Goal: Information Seeking & Learning: Learn about a topic

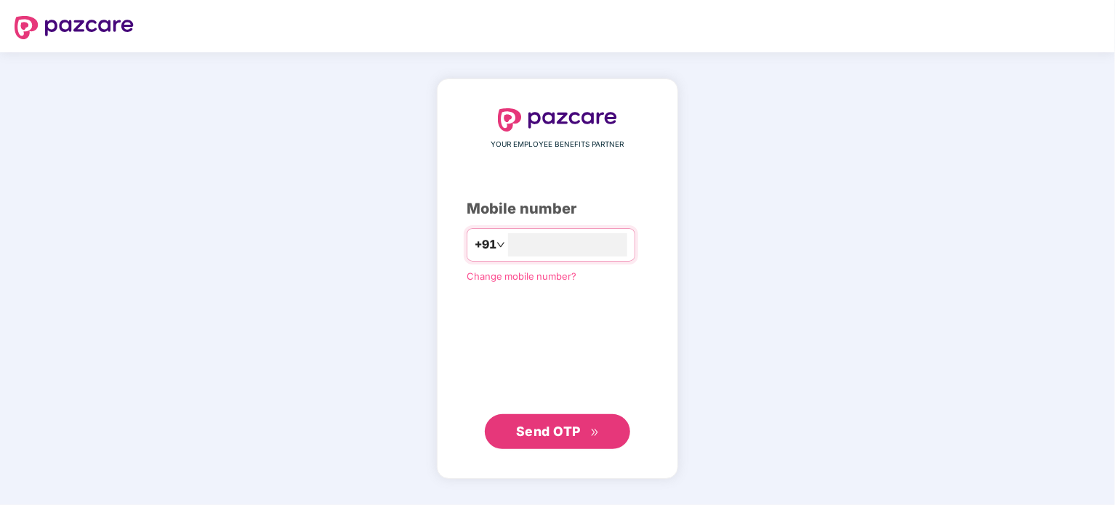
type input "**********"
click at [549, 432] on span "Send OTP" at bounding box center [548, 431] width 65 height 15
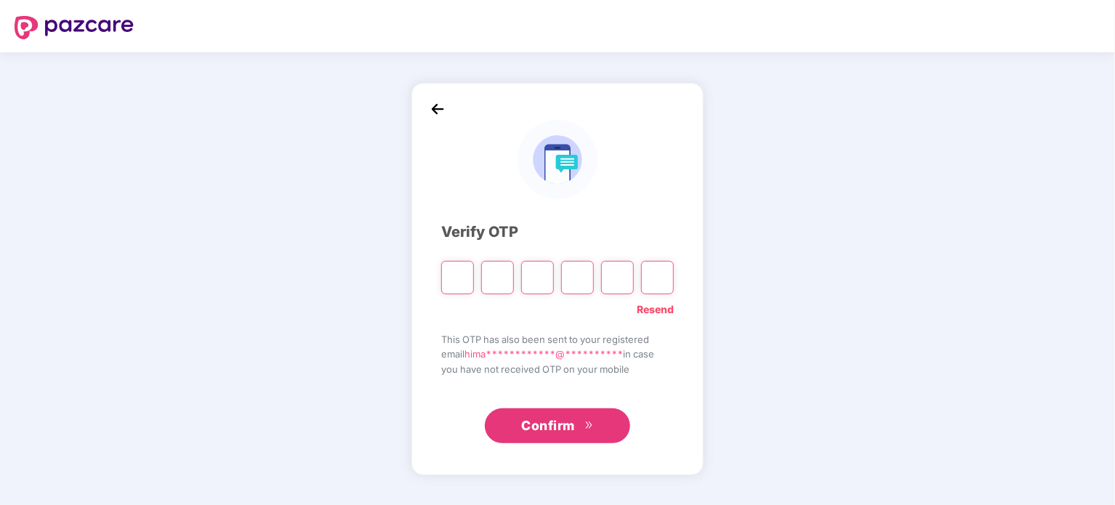
type input "*"
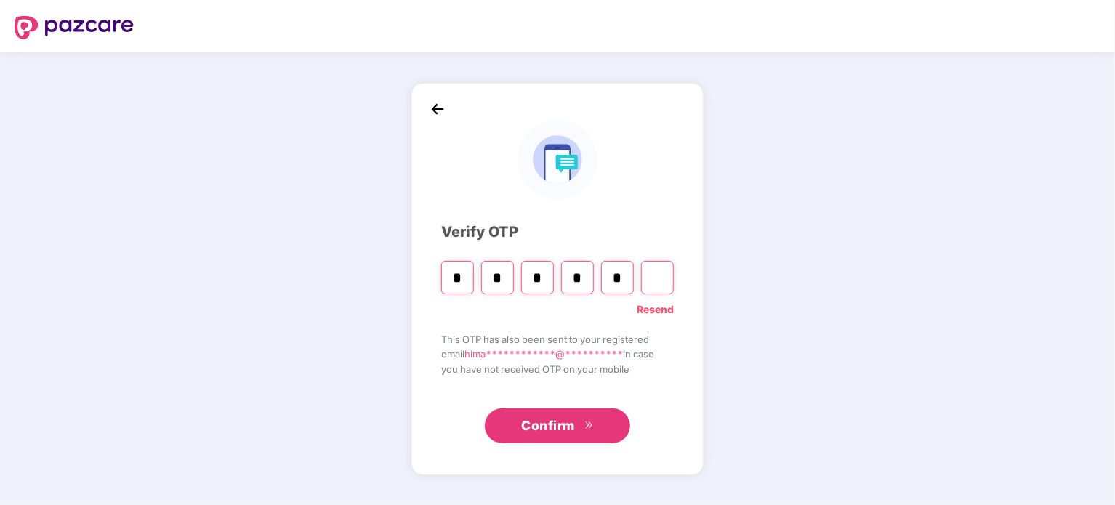
type input "*"
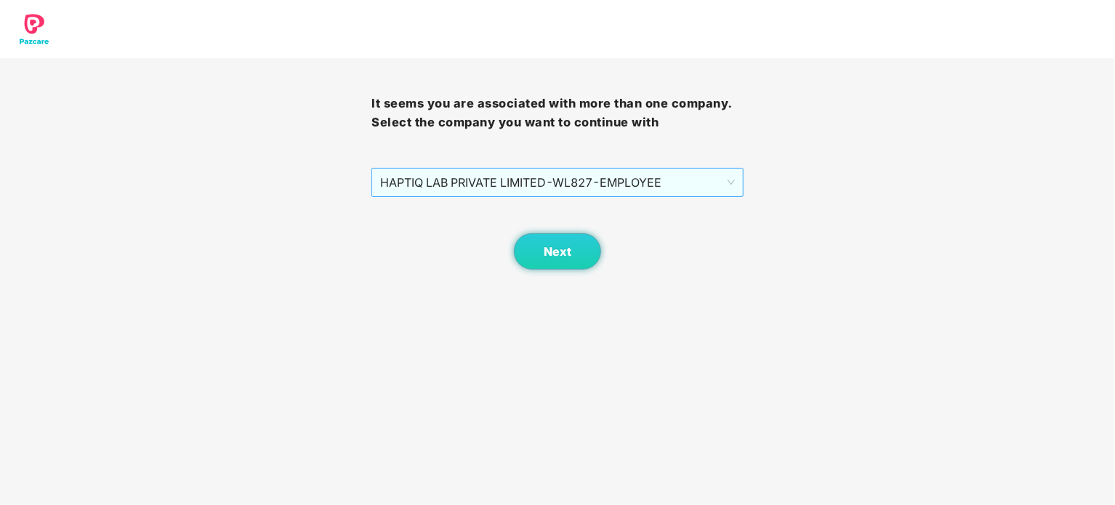
click at [578, 192] on span "HAPTIQ LAB PRIVATE LIMITED - WL827 - EMPLOYEE" at bounding box center [557, 183] width 354 height 28
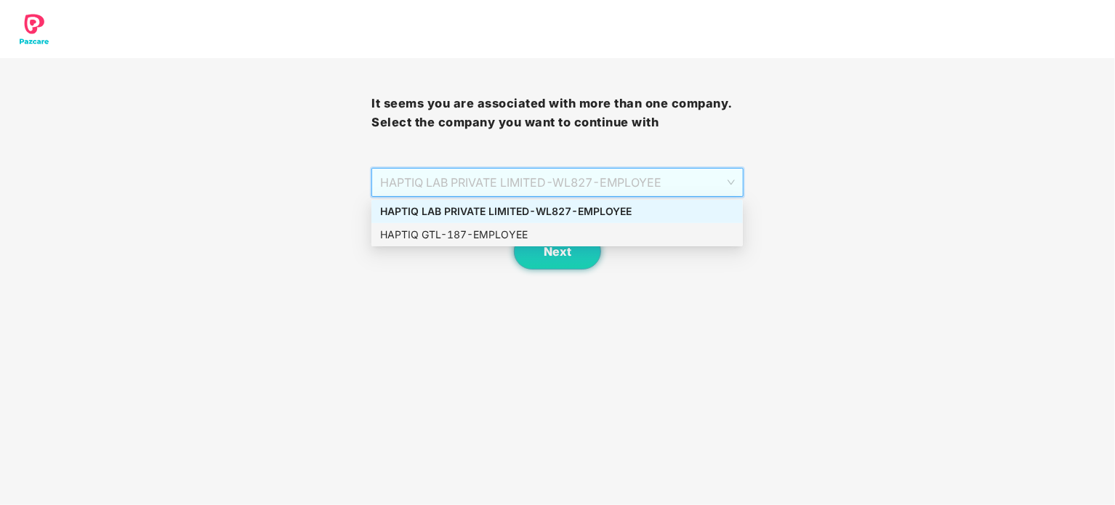
click at [561, 232] on div "HAPTIQ GTL - 187 - EMPLOYEE" at bounding box center [557, 235] width 354 height 16
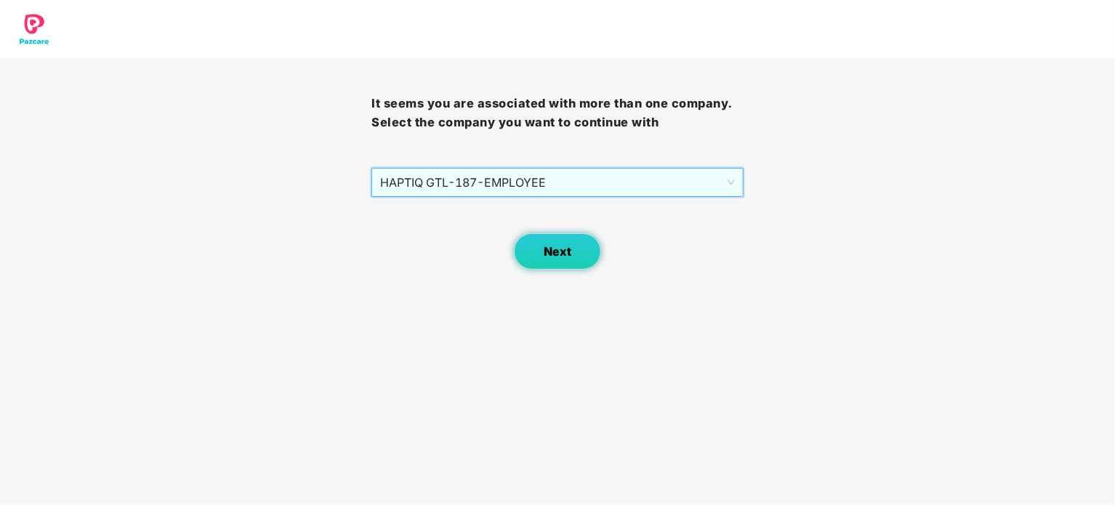
click at [560, 246] on span "Next" at bounding box center [558, 252] width 28 height 14
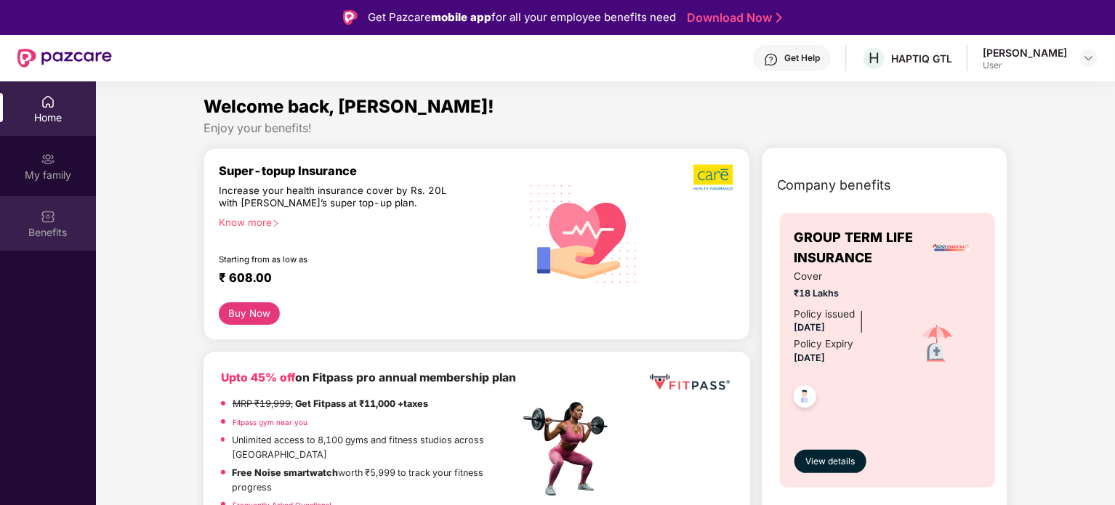
click at [55, 225] on div "Benefits" at bounding box center [48, 232] width 96 height 15
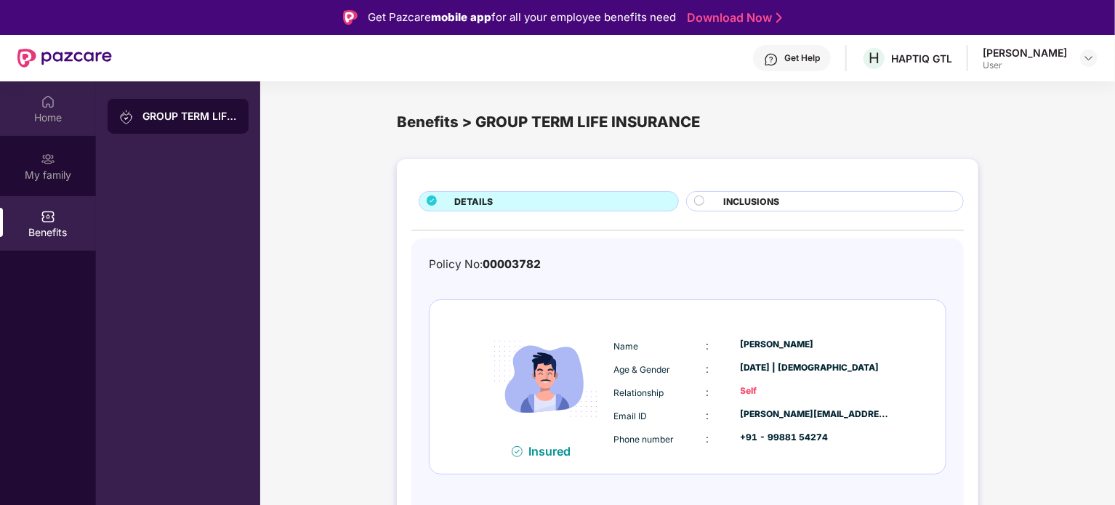
click at [54, 111] on div "Home" at bounding box center [48, 117] width 96 height 15
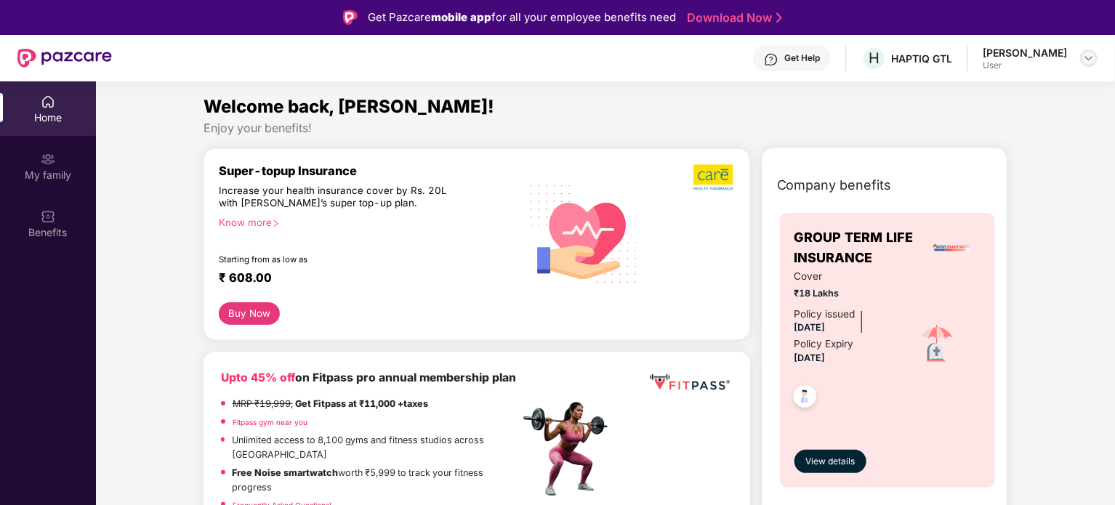
click at [1082, 61] on div at bounding box center [1088, 57] width 17 height 17
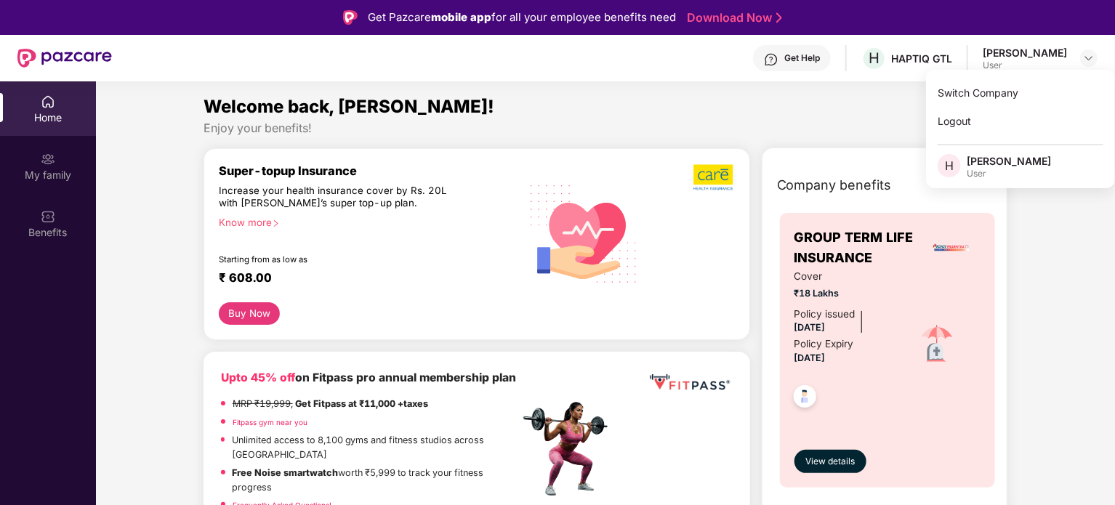
click at [598, 111] on div "Welcome back, [PERSON_NAME]!" at bounding box center [605, 107] width 804 height 28
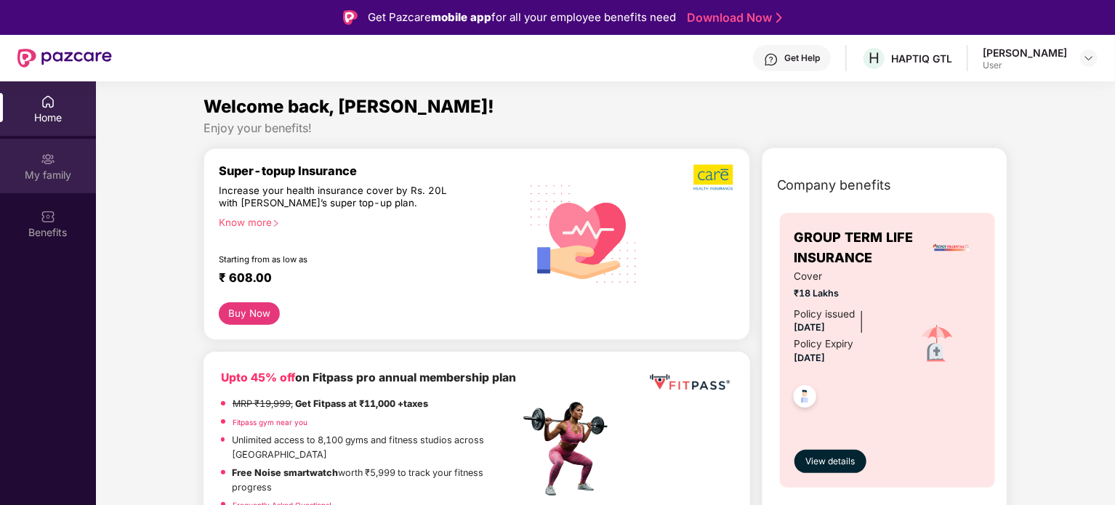
click at [47, 168] on div "My family" at bounding box center [48, 175] width 96 height 15
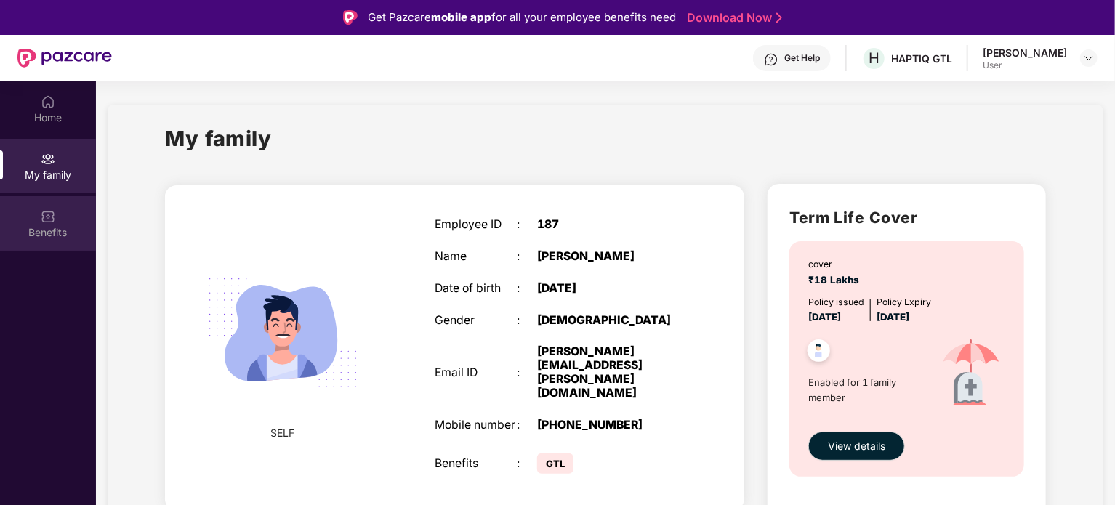
click at [67, 228] on div "Benefits" at bounding box center [48, 232] width 96 height 15
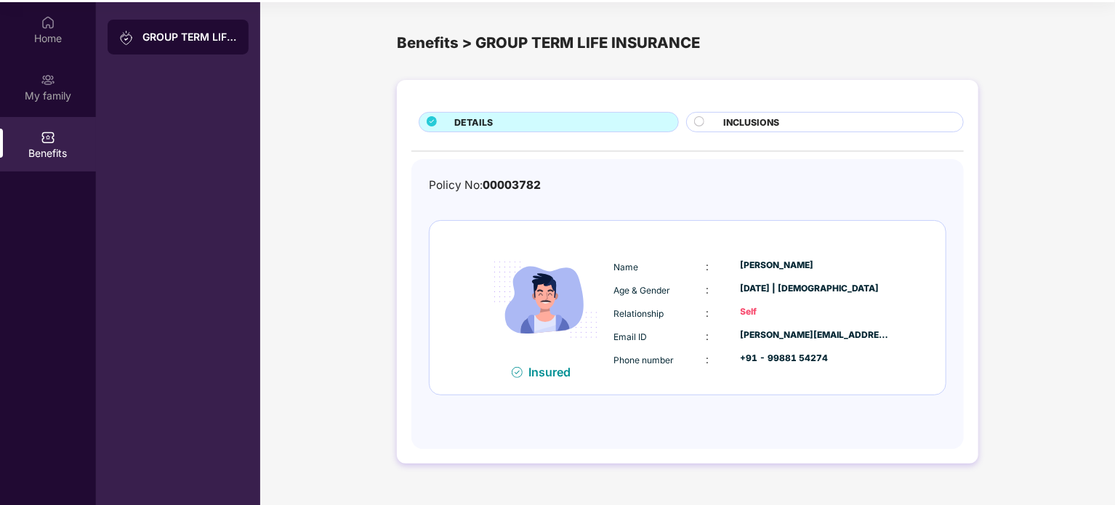
scroll to position [81, 0]
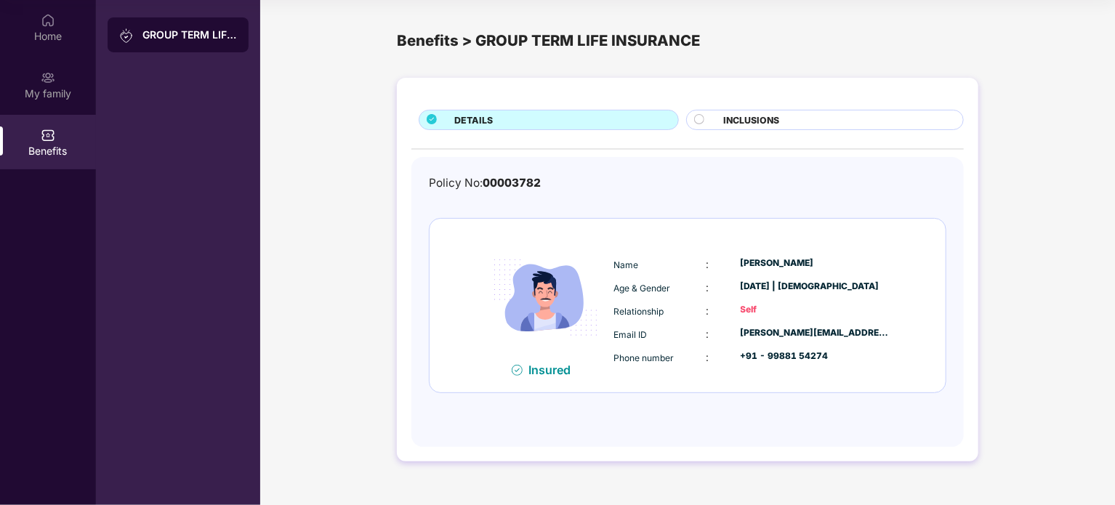
click at [823, 120] on div "INCLUSIONS" at bounding box center [836, 121] width 240 height 16
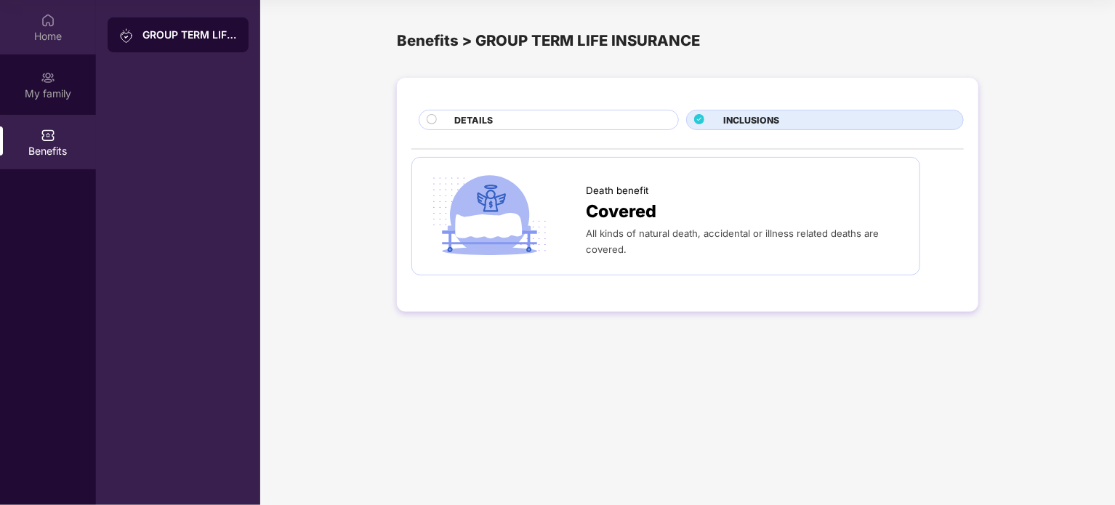
click at [38, 23] on div "Home" at bounding box center [48, 27] width 96 height 55
